Goal: Task Accomplishment & Management: Manage account settings

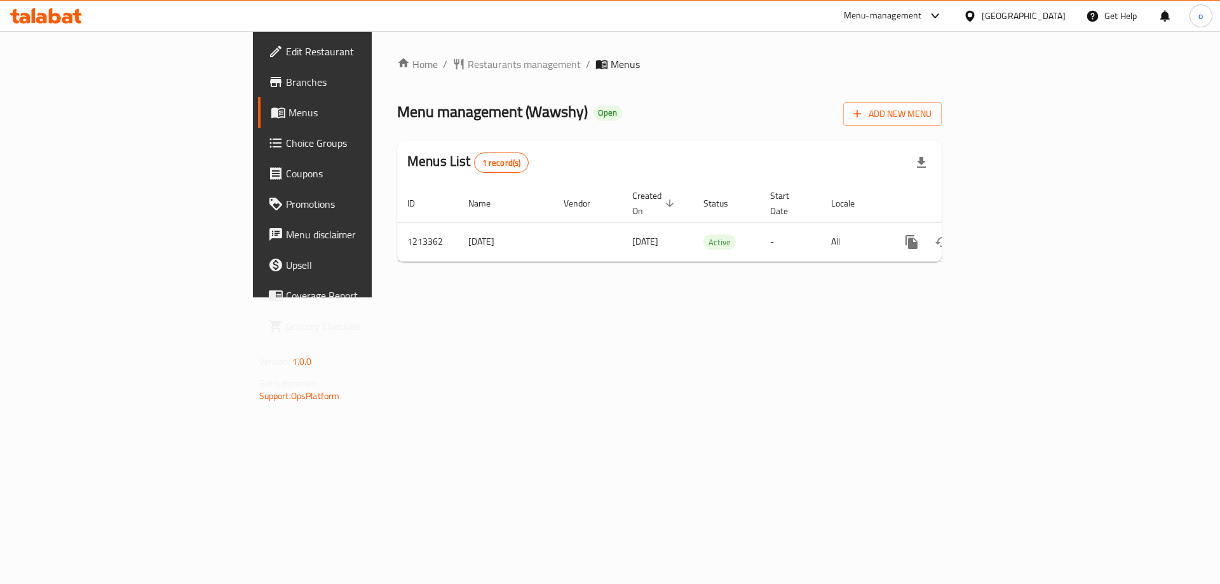
click at [286, 150] on span "Choice Groups" at bounding box center [366, 142] width 161 height 15
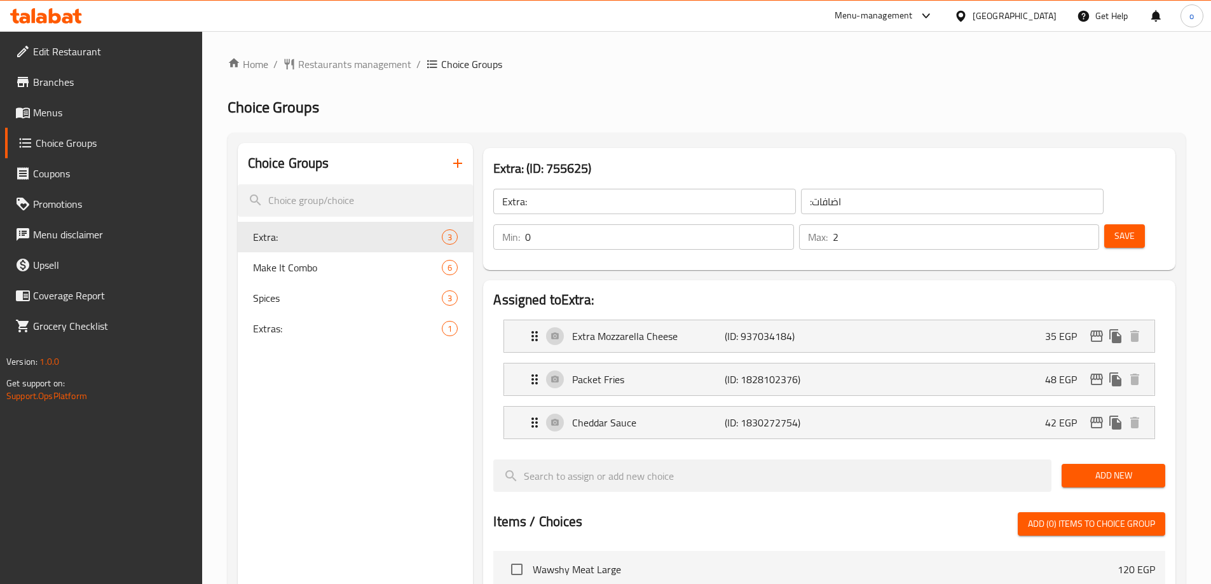
click at [772, 140] on div "Choice Groups Extra: 3 Make It Combo 6 Spices 3 Extras: 1 Extra: (ID: 755625) E…" at bounding box center [707, 572] width 958 height 878
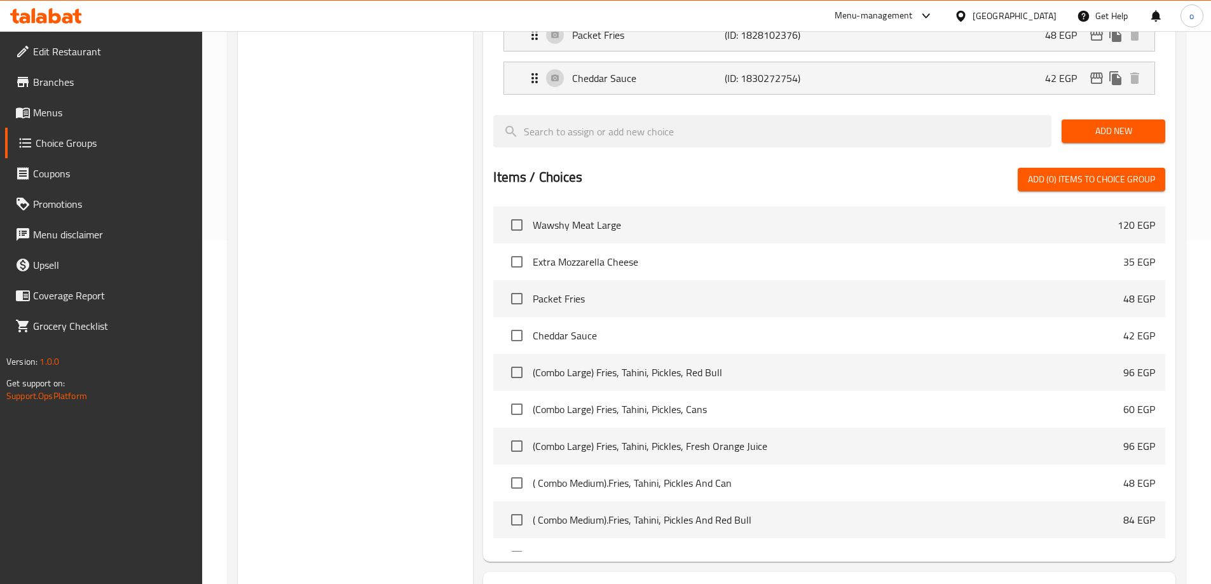
scroll to position [99, 0]
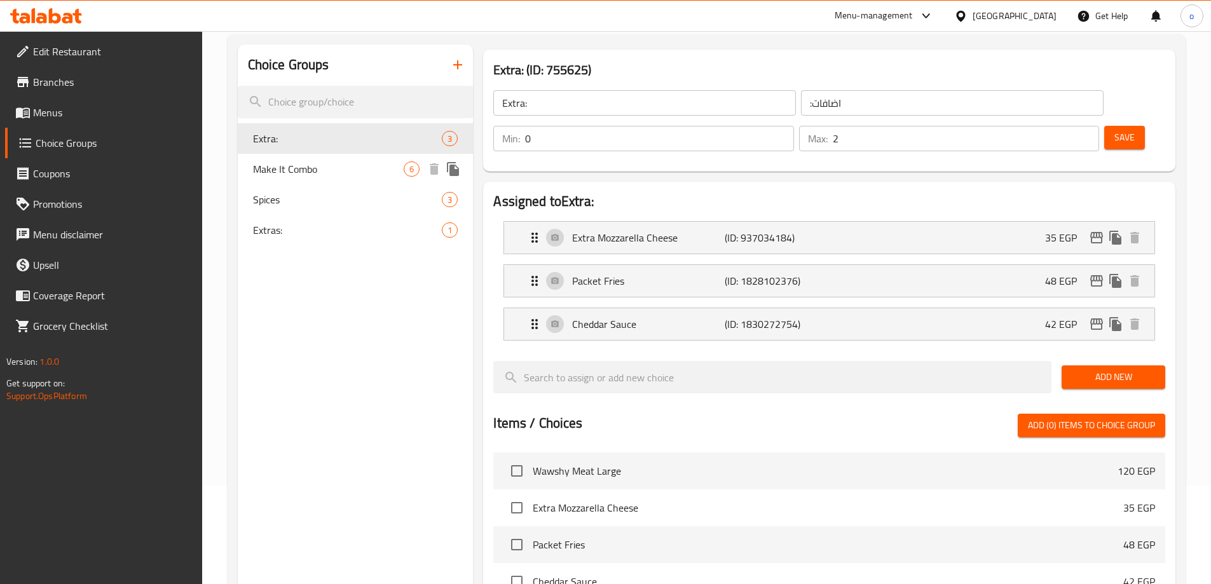
click at [330, 178] on div "Make It Combo 6" at bounding box center [356, 169] width 236 height 31
type input "Make It Combo"
type input "اجعلها كومبو"
type input "1"
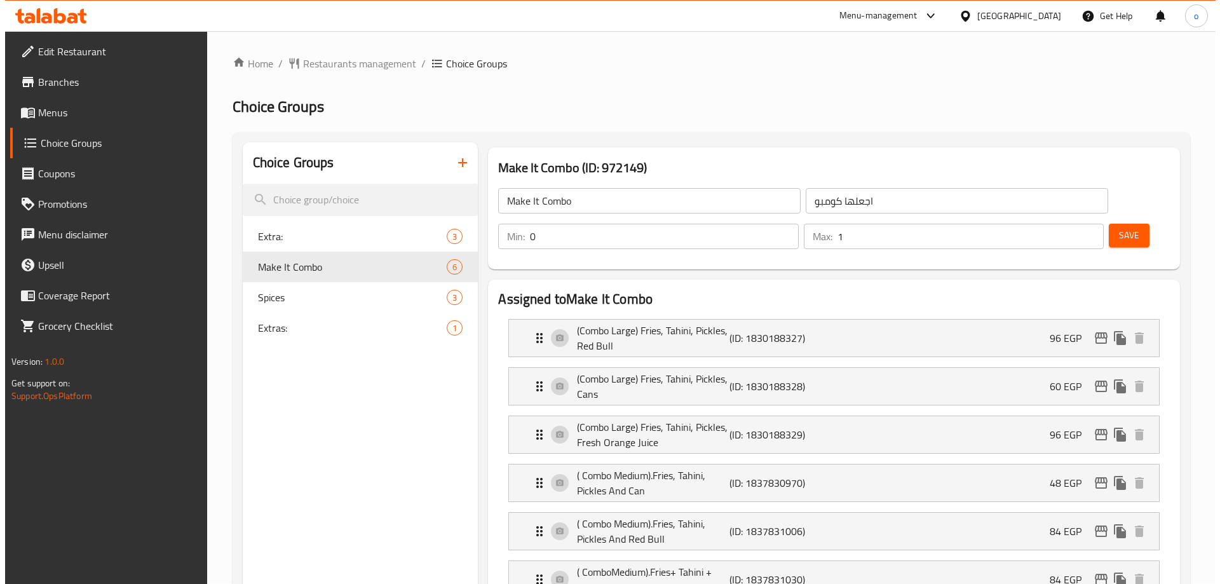
scroll to position [0, 0]
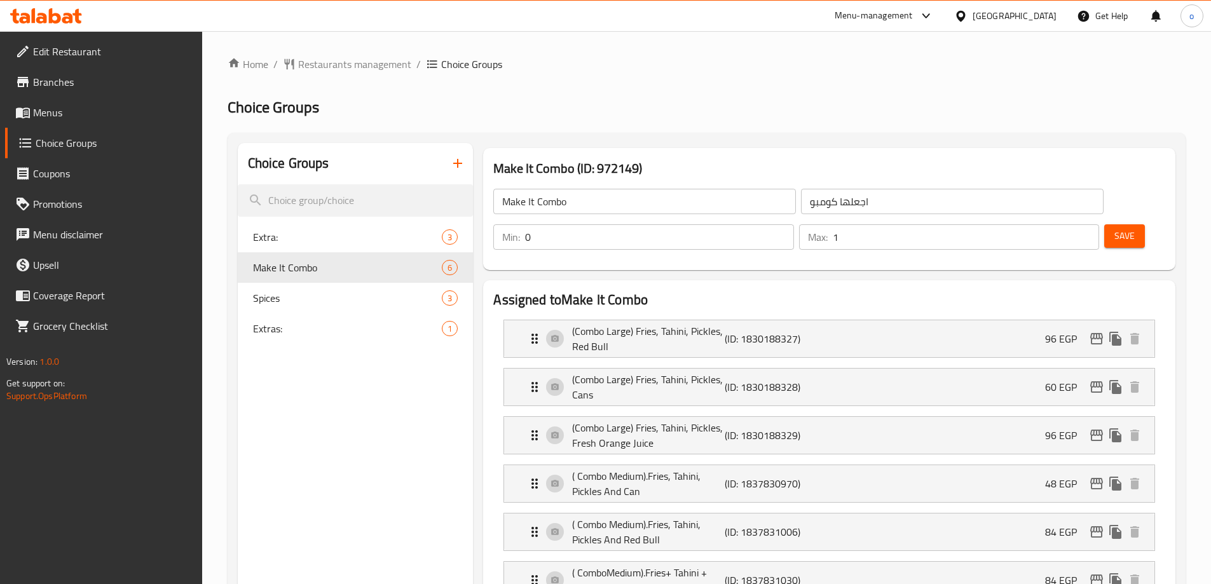
click at [344, 241] on span "Extra:" at bounding box center [347, 236] width 189 height 15
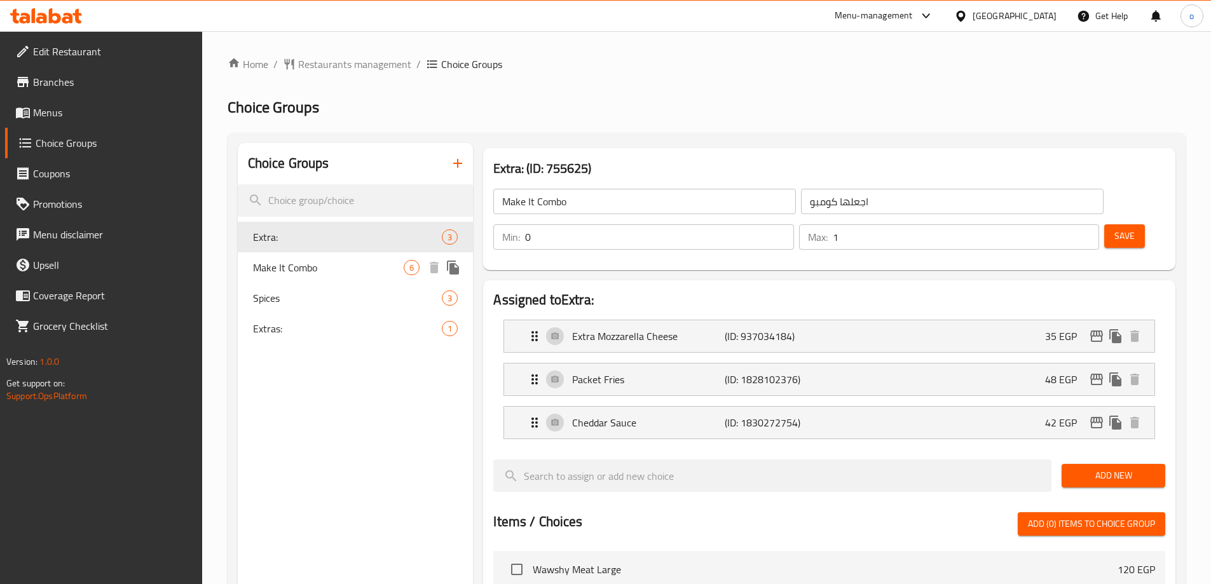
type input "Extra:"
type input ":اضافات"
type input "2"
click at [345, 271] on span "Make It Combo" at bounding box center [328, 267] width 151 height 15
type input "Make It Combo"
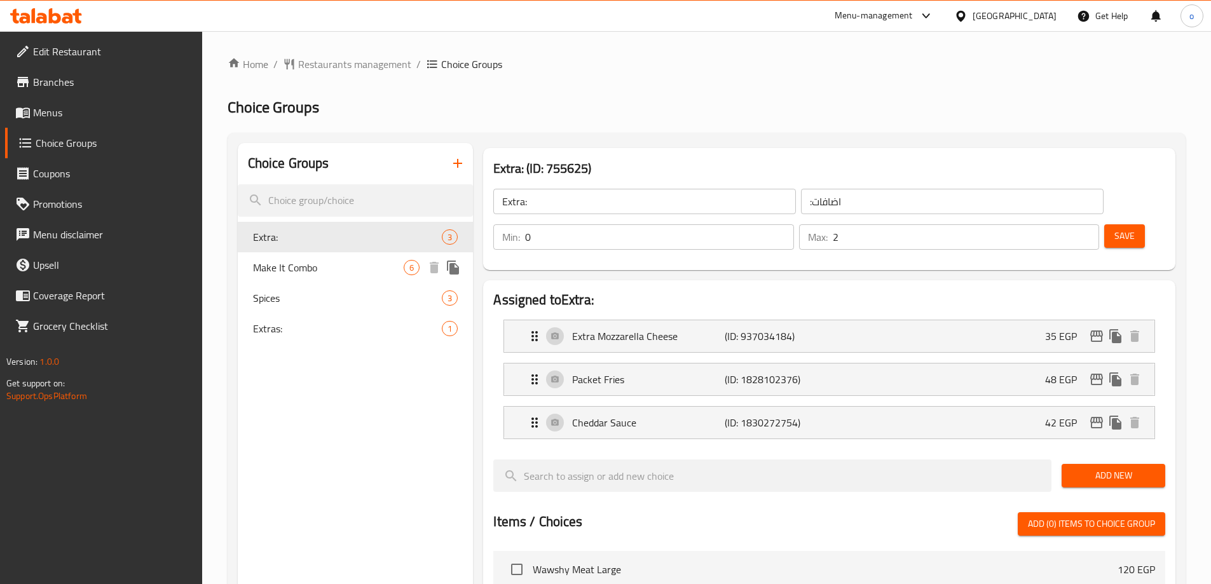
type input "اجعلها كومبو"
type input "1"
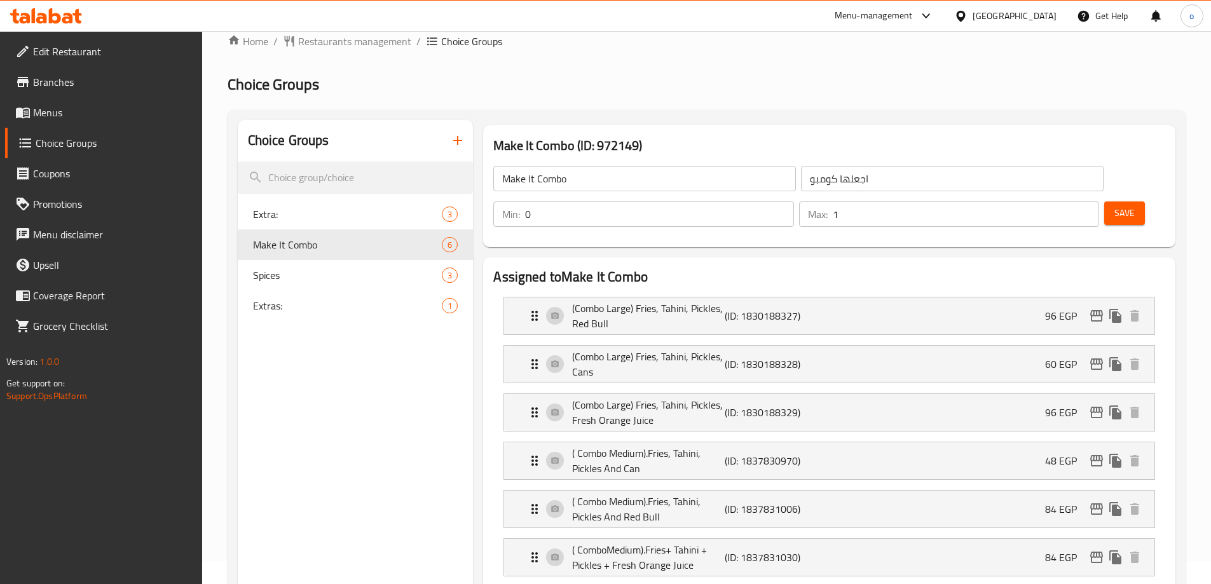
scroll to position [64, 0]
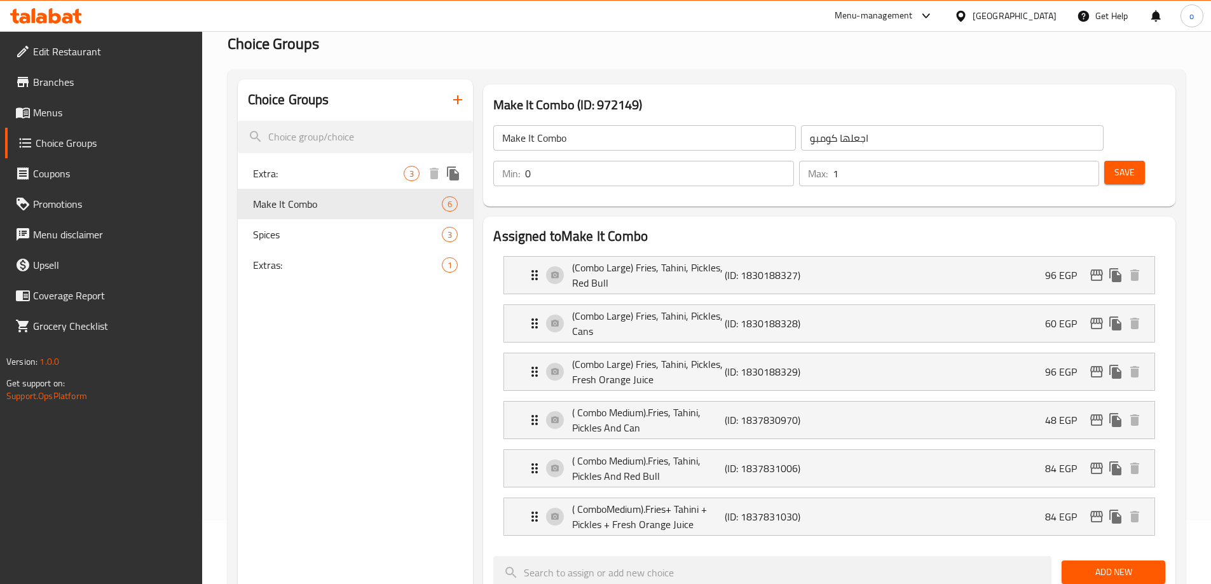
click at [296, 177] on span "Extra:" at bounding box center [328, 173] width 151 height 15
type input "Extra:"
type input ":اضافات"
type input "2"
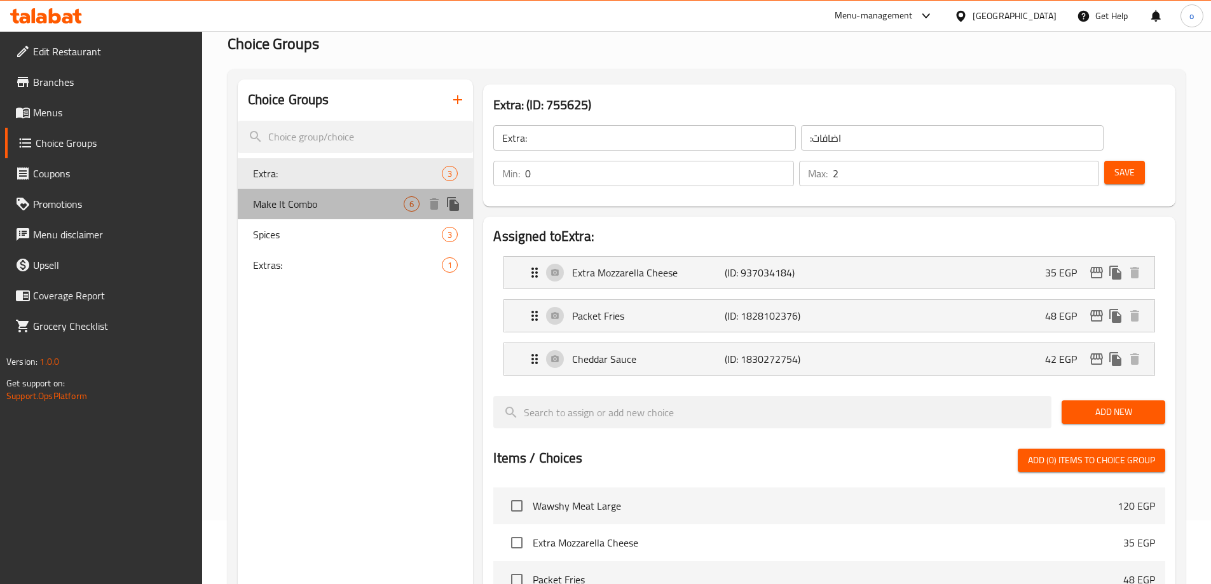
click at [324, 196] on span "Make It Combo" at bounding box center [328, 203] width 151 height 15
type input "Make It Combo"
type input "اجعلها كومبو"
type input "1"
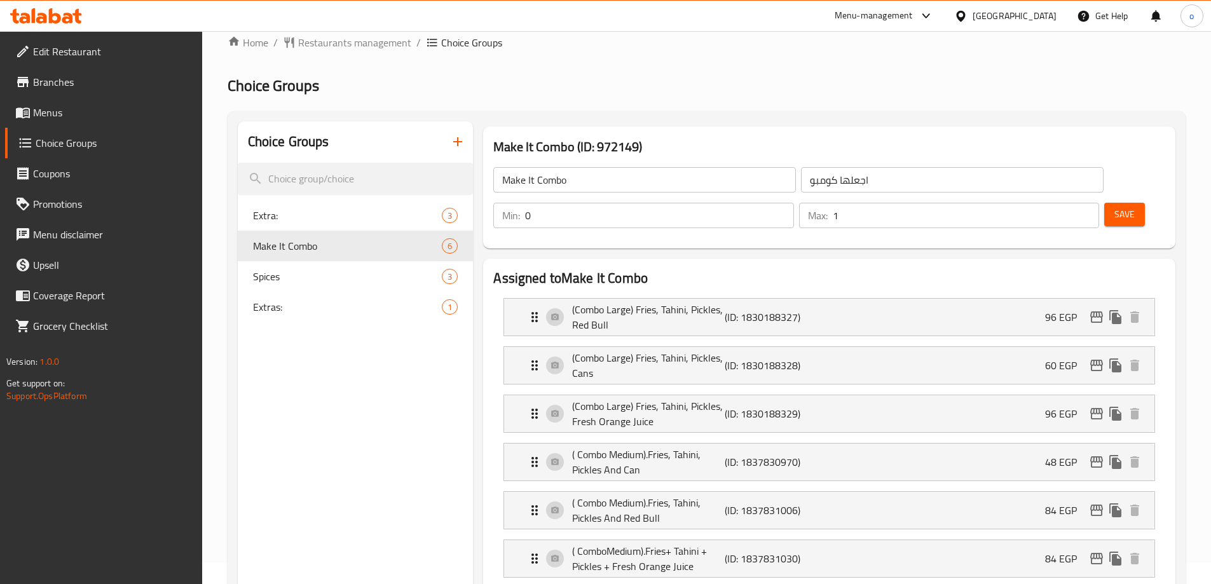
scroll to position [0, 0]
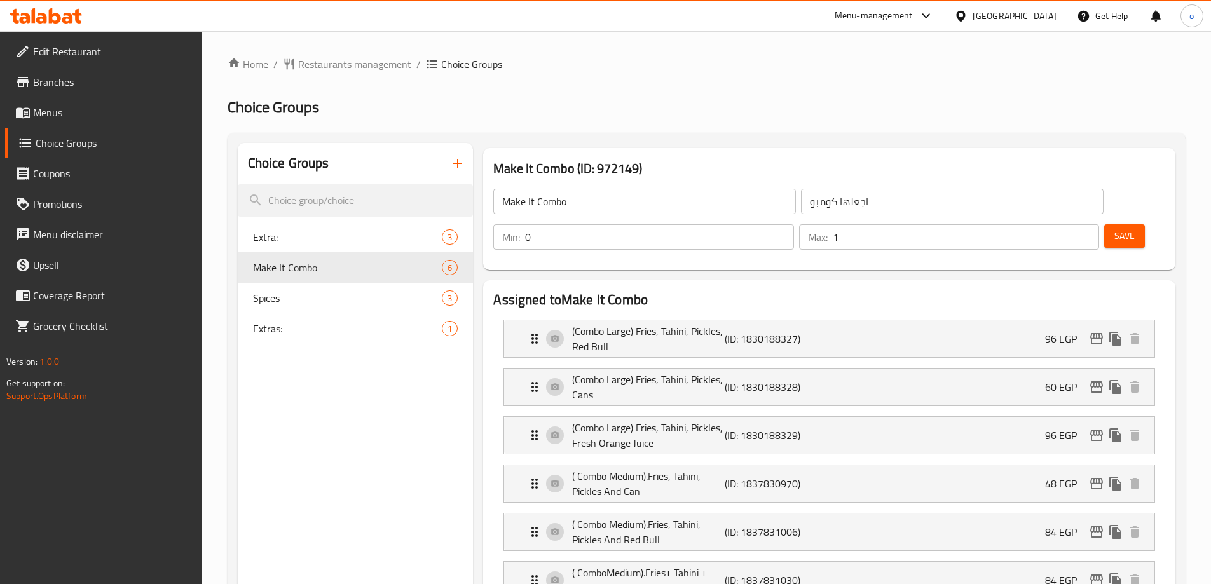
click at [376, 66] on span "Restaurants management" at bounding box center [354, 64] width 113 height 15
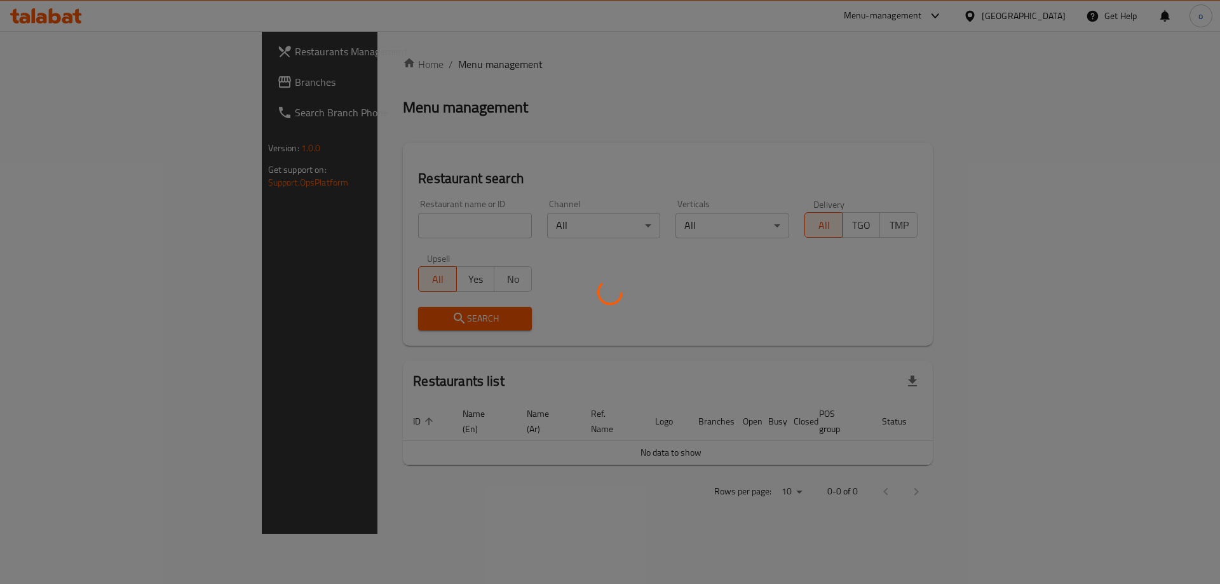
click at [68, 86] on div at bounding box center [610, 292] width 1220 height 584
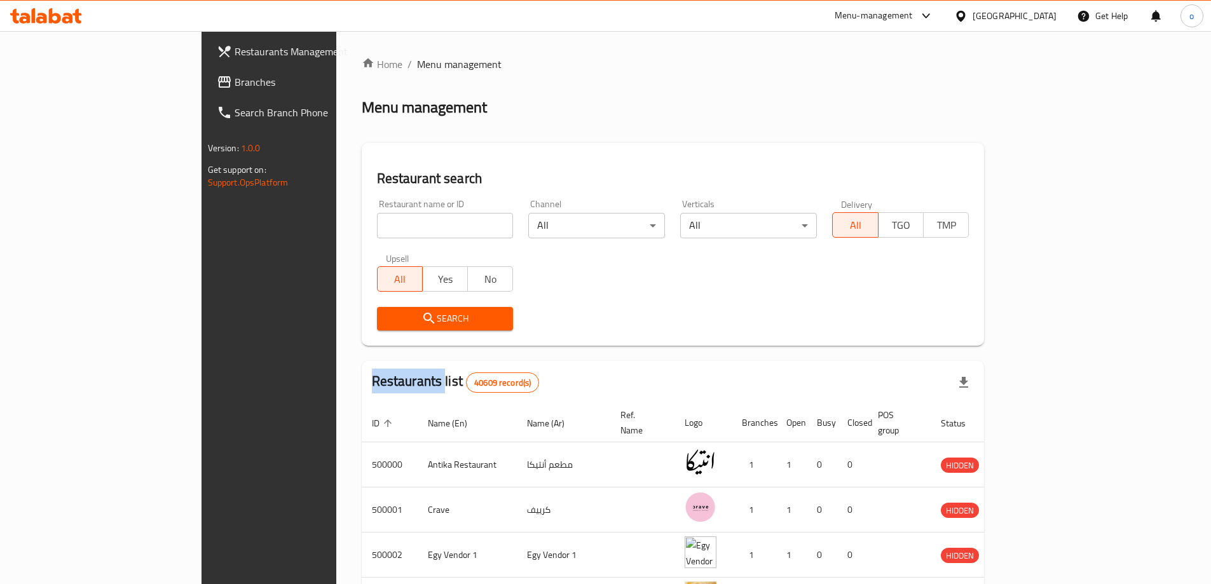
click at [207, 74] on link "Branches" at bounding box center [305, 82] width 197 height 31
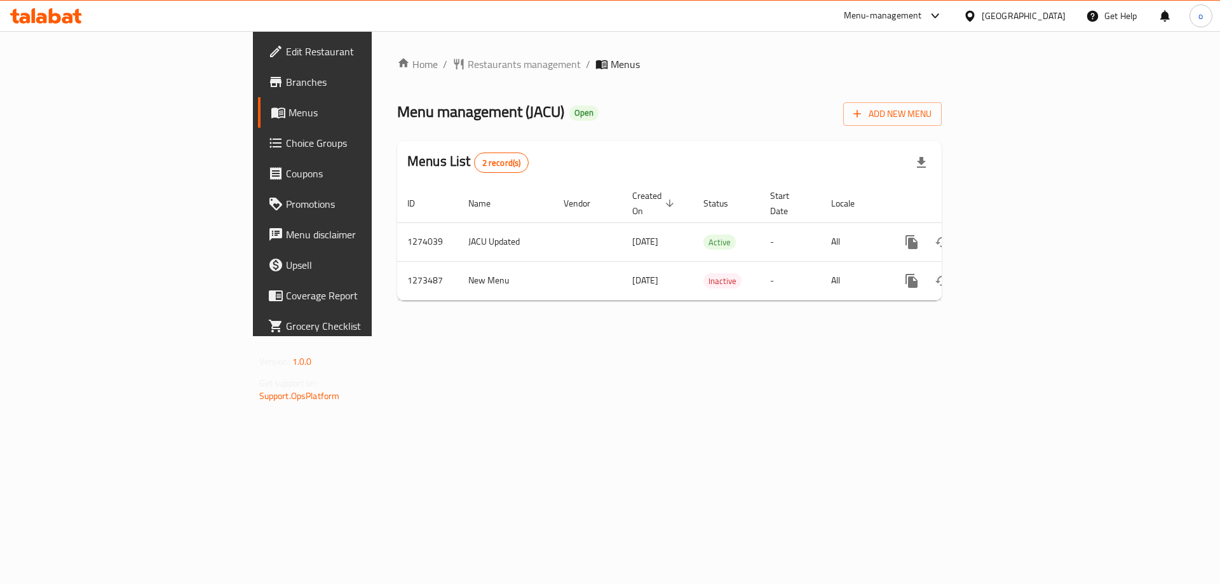
click at [286, 144] on span "Choice Groups" at bounding box center [366, 142] width 161 height 15
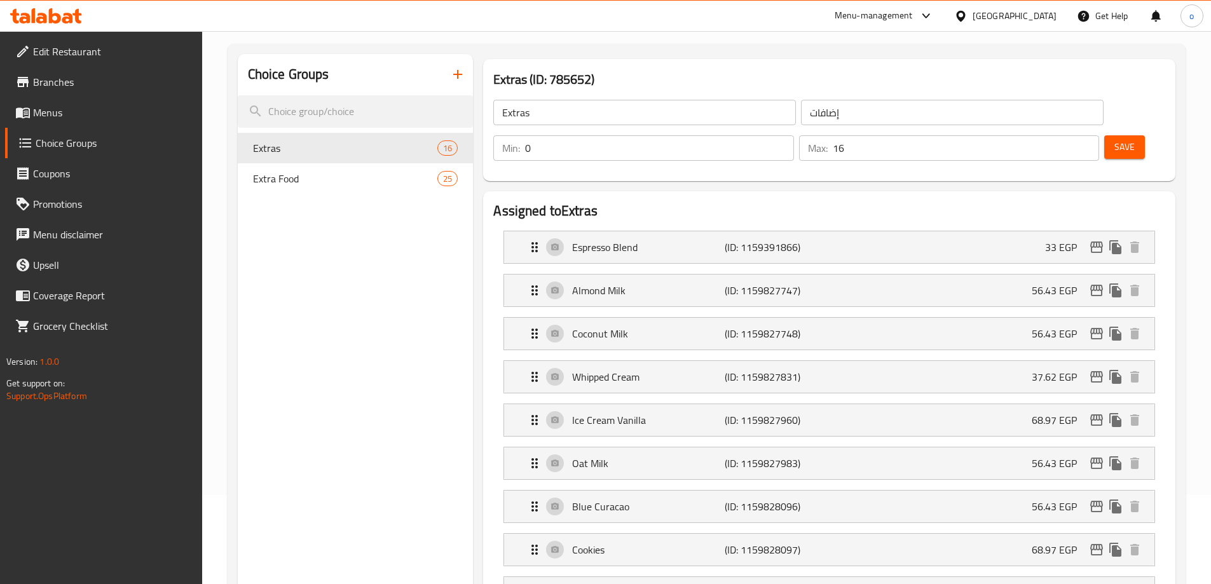
scroll to position [88, 0]
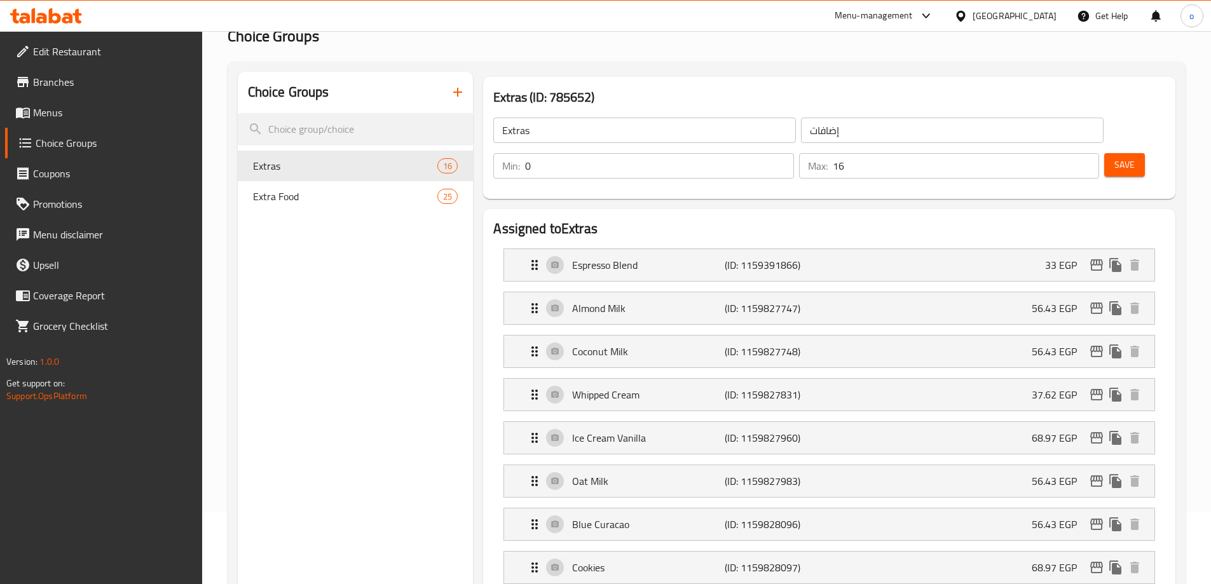
scroll to position [0, 0]
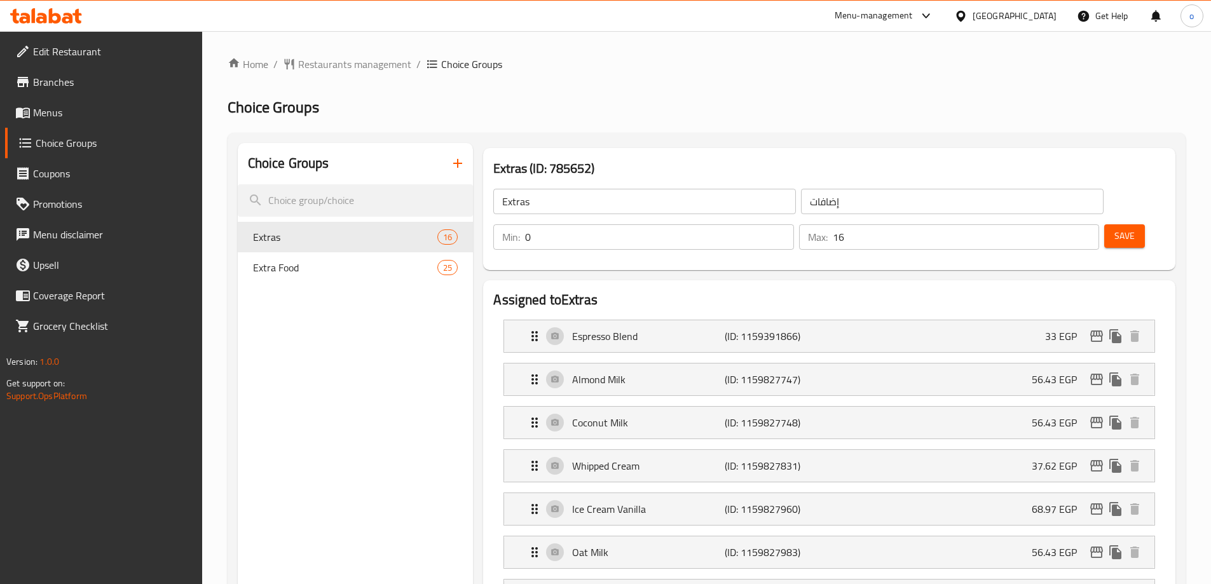
click at [351, 69] on span "Restaurants management" at bounding box center [354, 64] width 113 height 15
click at [812, 330] on p "(ID: 1159391866)" at bounding box center [776, 337] width 102 height 15
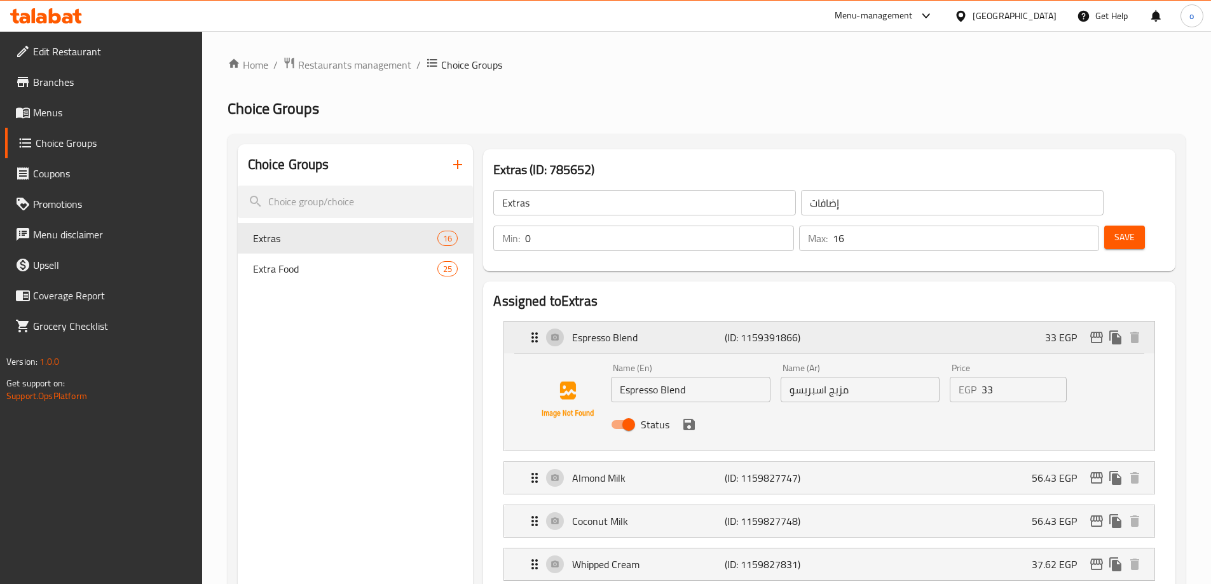
click at [833, 322] on div "Espresso Blend (ID: 1159391866) 33 EGP" at bounding box center [833, 338] width 612 height 32
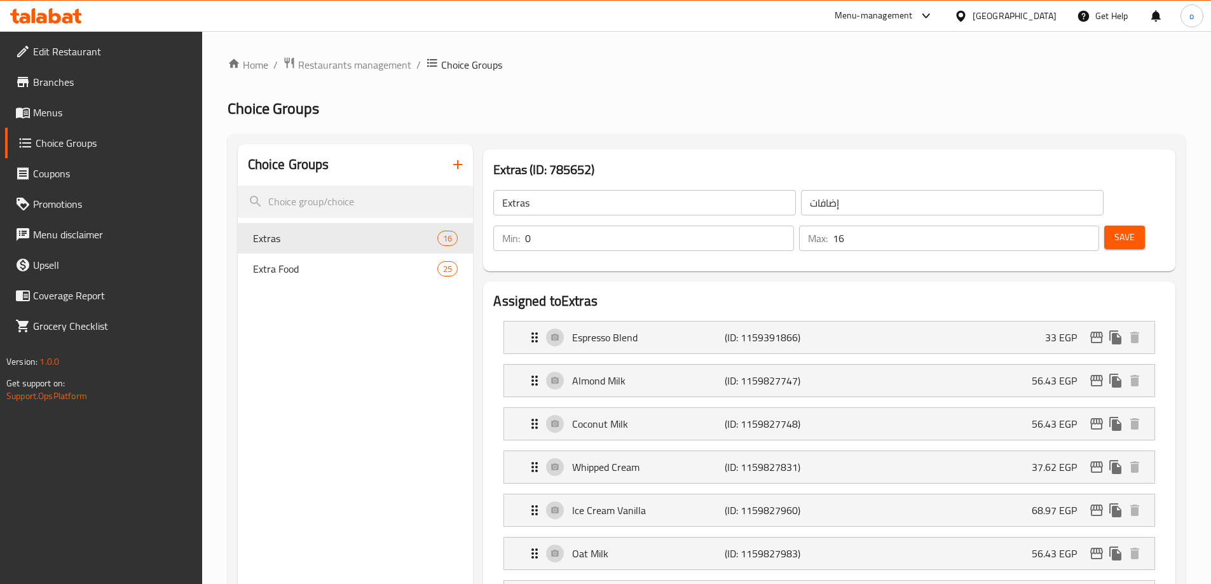
click at [524, 112] on h2 "Choice Groups" at bounding box center [707, 109] width 958 height 20
